Goal: Transaction & Acquisition: Obtain resource

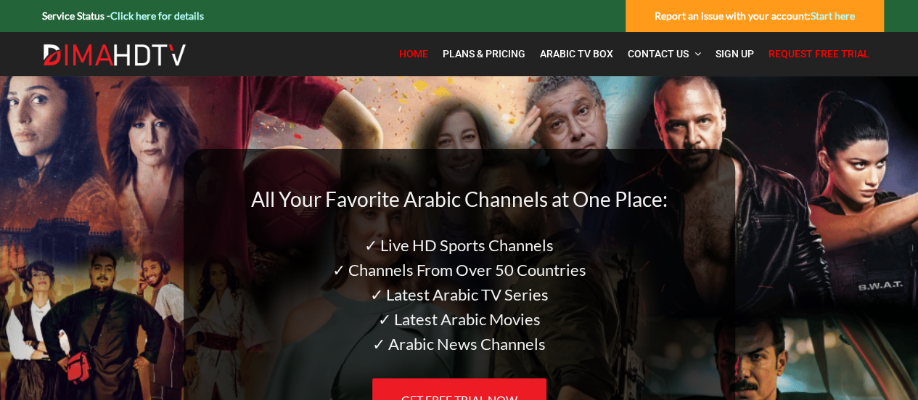
click at [792, 53] on span "Request Free Trial" at bounding box center [818, 54] width 101 height 12
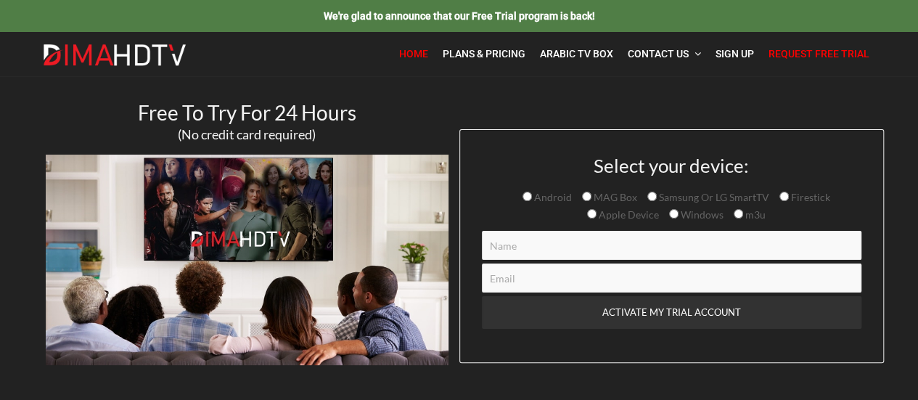
click at [409, 49] on span "Home" at bounding box center [413, 54] width 29 height 12
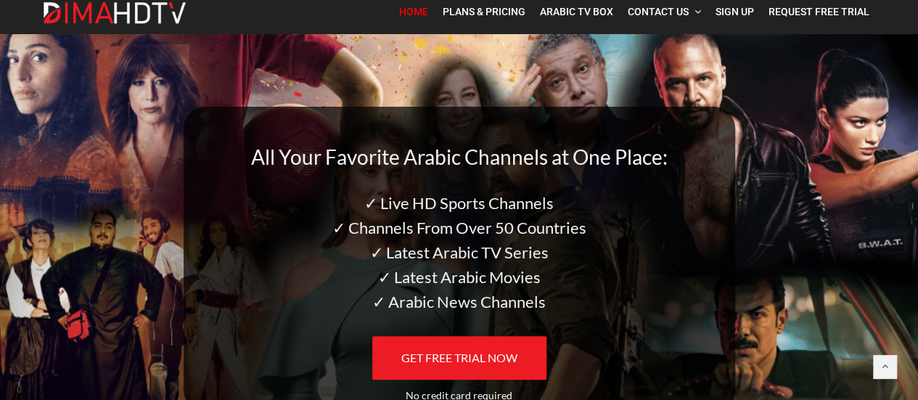
scroll to position [73, 0]
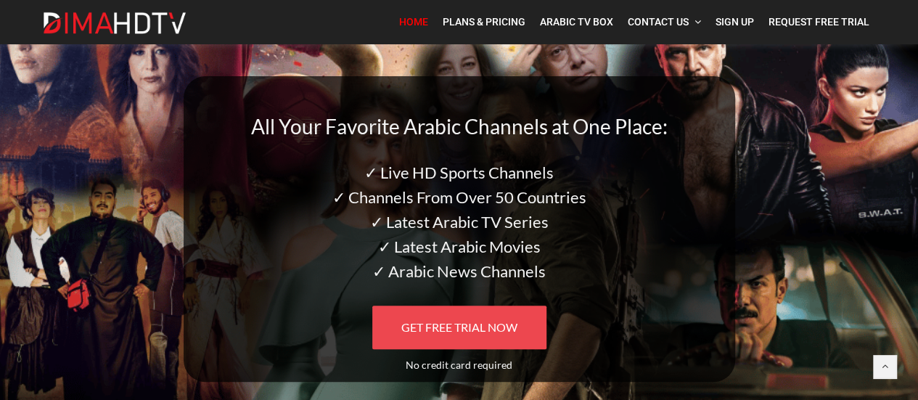
click at [451, 332] on span "GET FREE TRIAL NOW" at bounding box center [459, 327] width 116 height 14
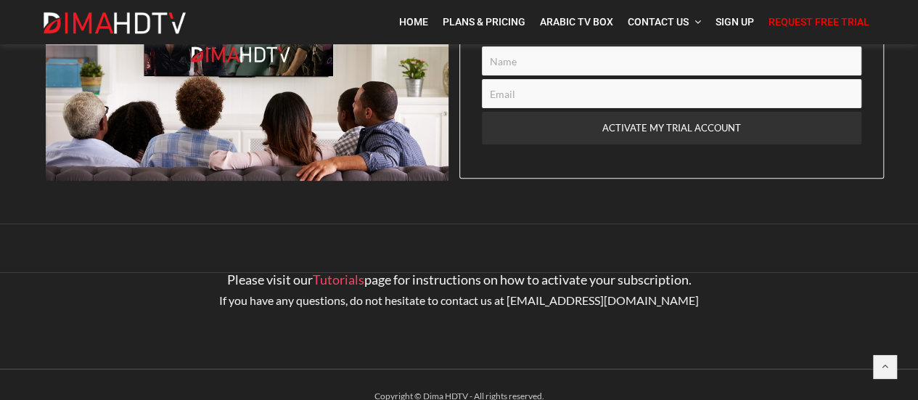
scroll to position [207, 0]
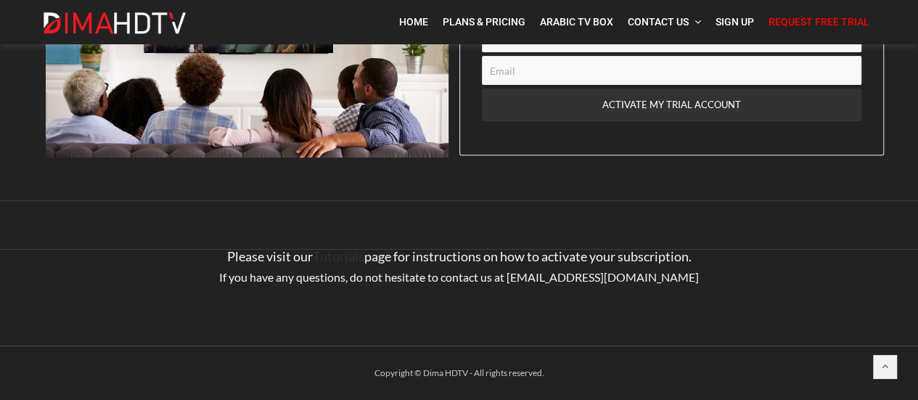
click at [344, 255] on link "Tutorials" at bounding box center [339, 256] width 52 height 16
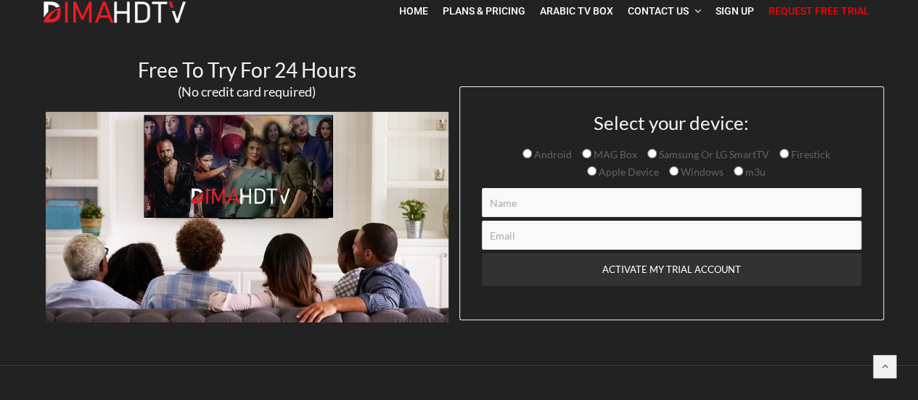
scroll to position [0, 0]
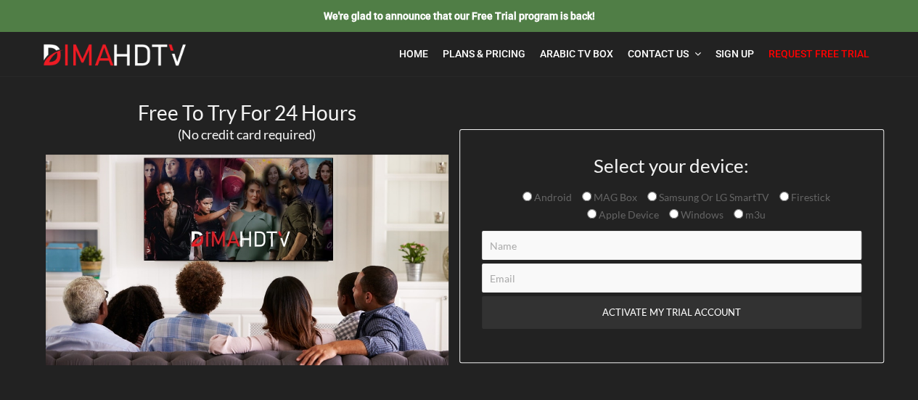
click at [652, 197] on input "Samsung Or LG SmartTV" at bounding box center [651, 196] width 9 height 9
radio input "true"
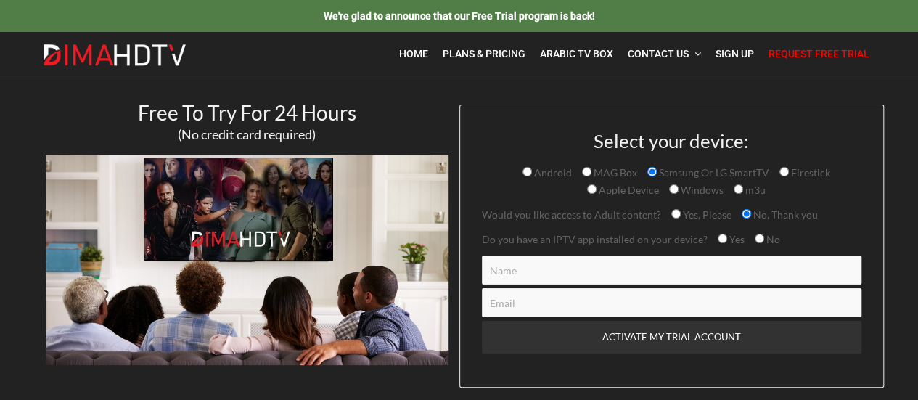
click at [717, 239] on input "Yes" at bounding box center [721, 238] width 9 height 9
radio input "true"
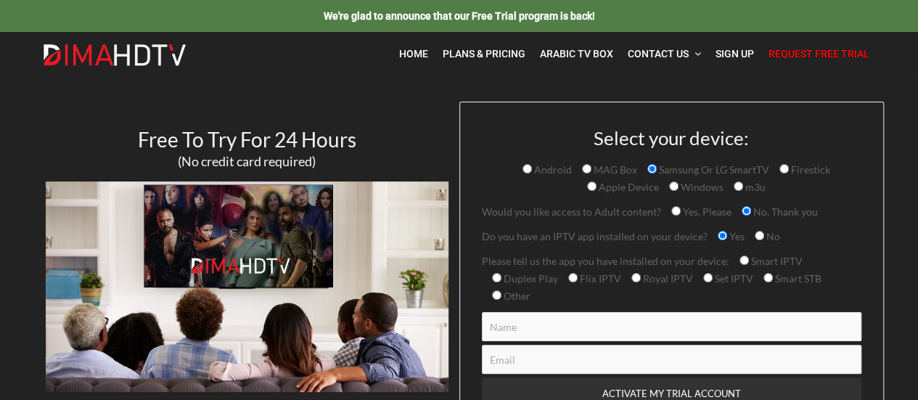
click at [497, 294] on input "Other" at bounding box center [496, 294] width 9 height 9
radio input "true"
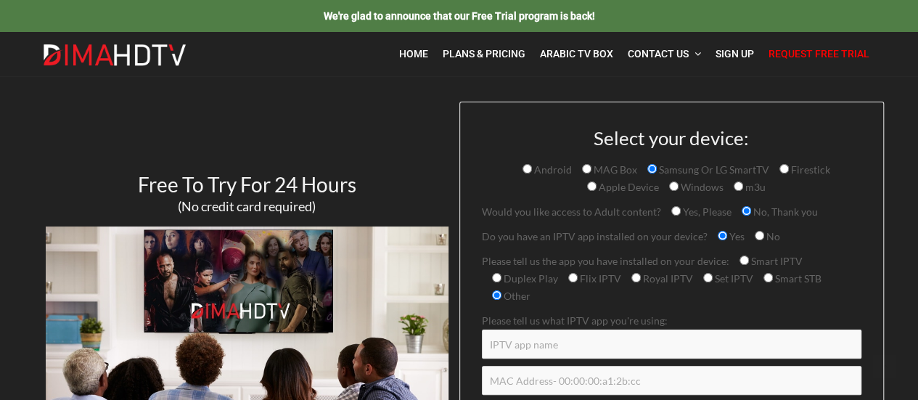
scroll to position [73, 0]
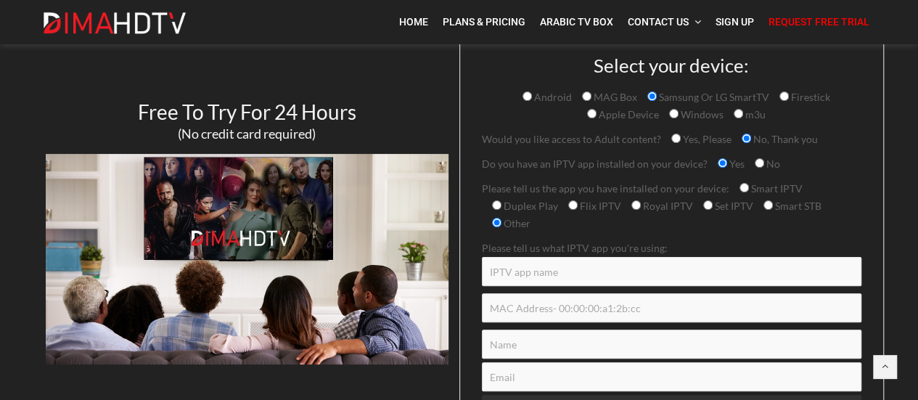
click at [527, 276] on input "Contact form" at bounding box center [671, 271] width 379 height 29
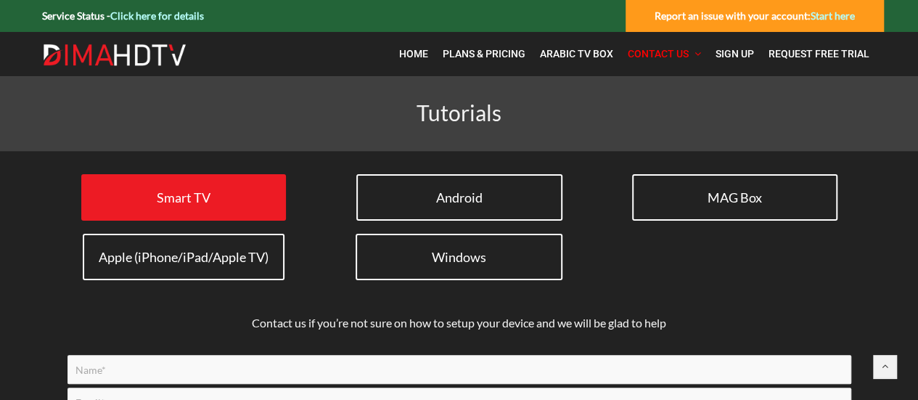
click at [206, 199] on span "Smart TV" at bounding box center [184, 197] width 54 height 16
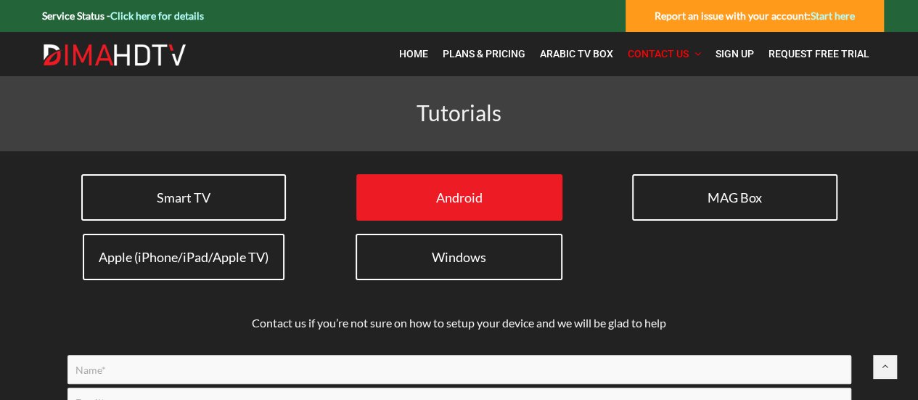
click at [453, 207] on link "Android" at bounding box center [459, 197] width 206 height 46
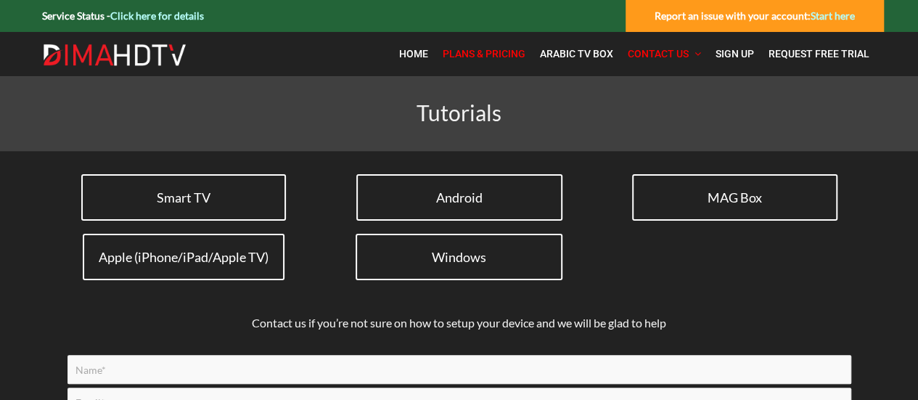
click at [476, 56] on span "Plans & Pricing" at bounding box center [483, 54] width 83 height 12
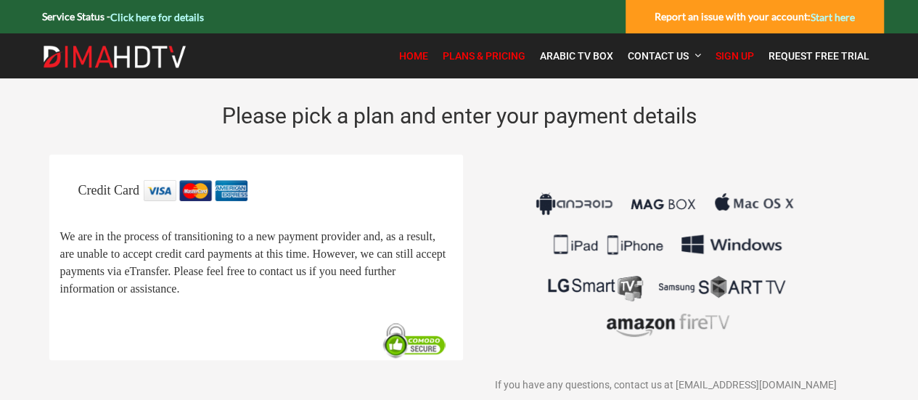
click at [407, 54] on span "Home" at bounding box center [413, 56] width 29 height 12
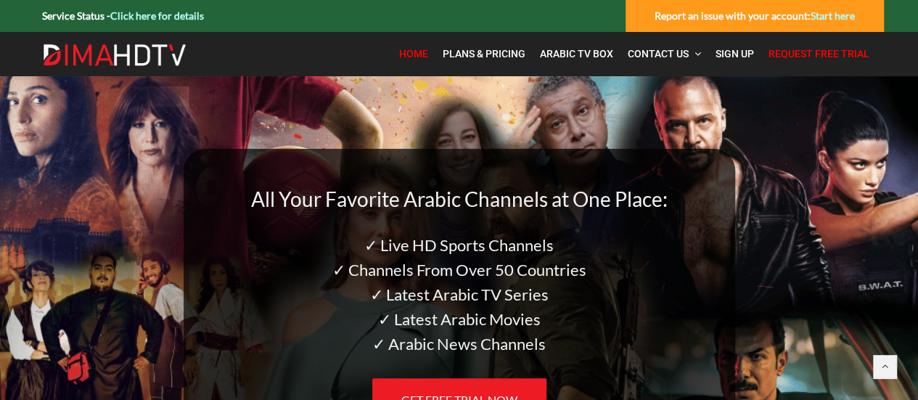
click at [792, 52] on span "Request Free Trial" at bounding box center [818, 54] width 101 height 12
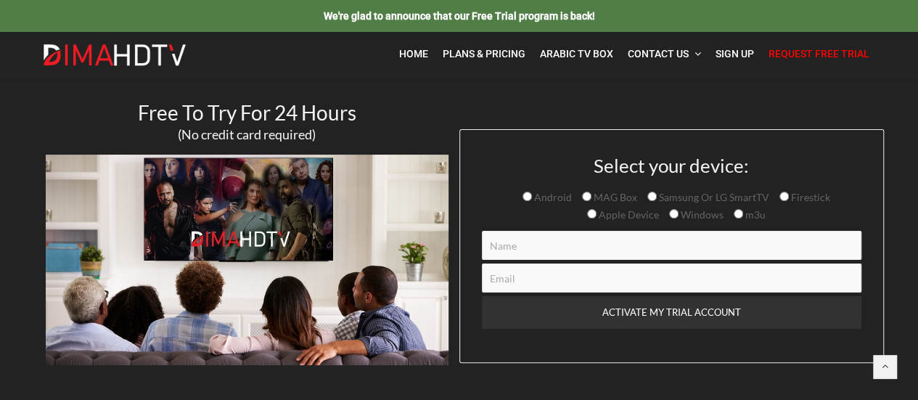
click at [519, 248] on input "Contact form" at bounding box center [671, 245] width 379 height 29
type input "Nabil Almahdawi"
click at [653, 198] on input "Samsung Or LG SmartTV" at bounding box center [651, 196] width 9 height 9
radio input "true"
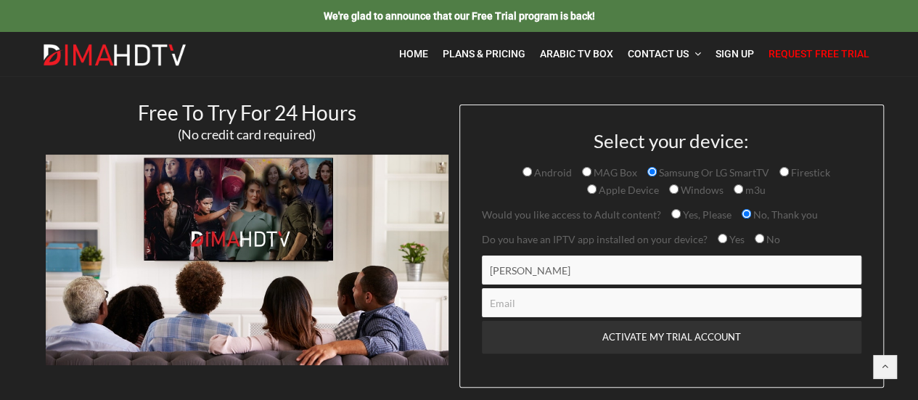
click at [717, 241] on input "Yes" at bounding box center [721, 238] width 9 height 9
radio input "true"
